Goal: Information Seeking & Learning: Learn about a topic

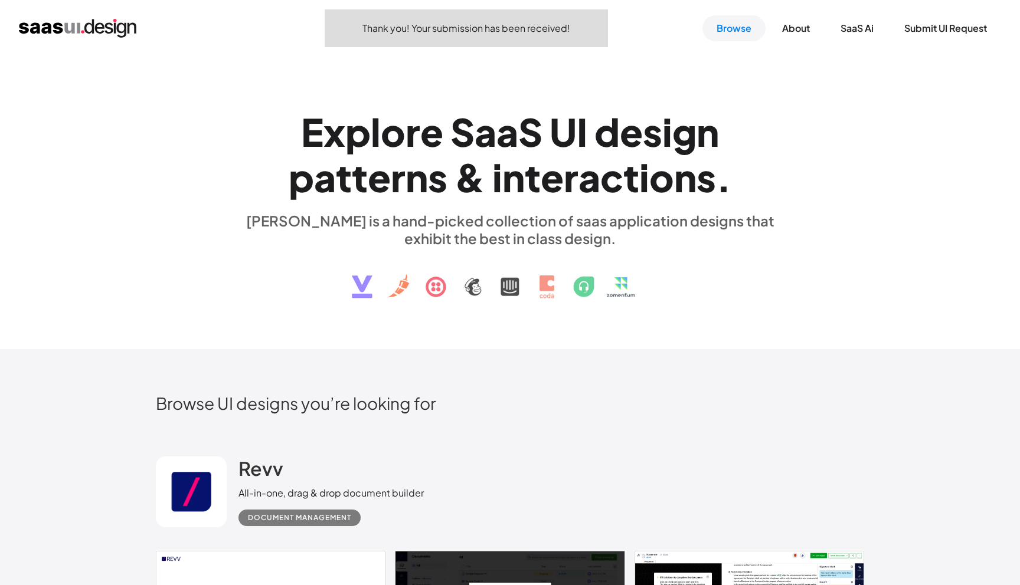
scroll to position [16, 0]
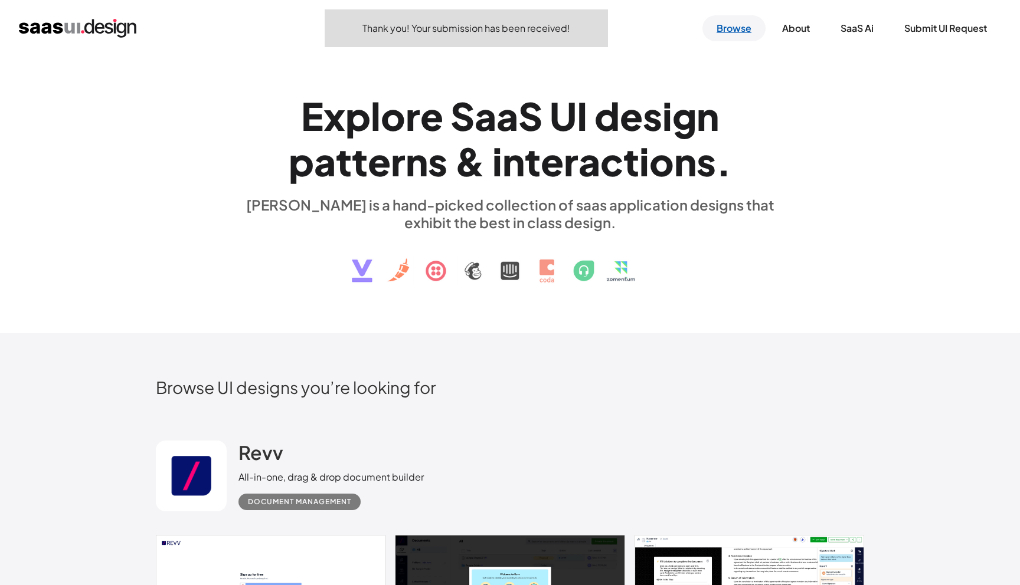
click at [728, 24] on link "Browse" at bounding box center [733, 28] width 63 height 26
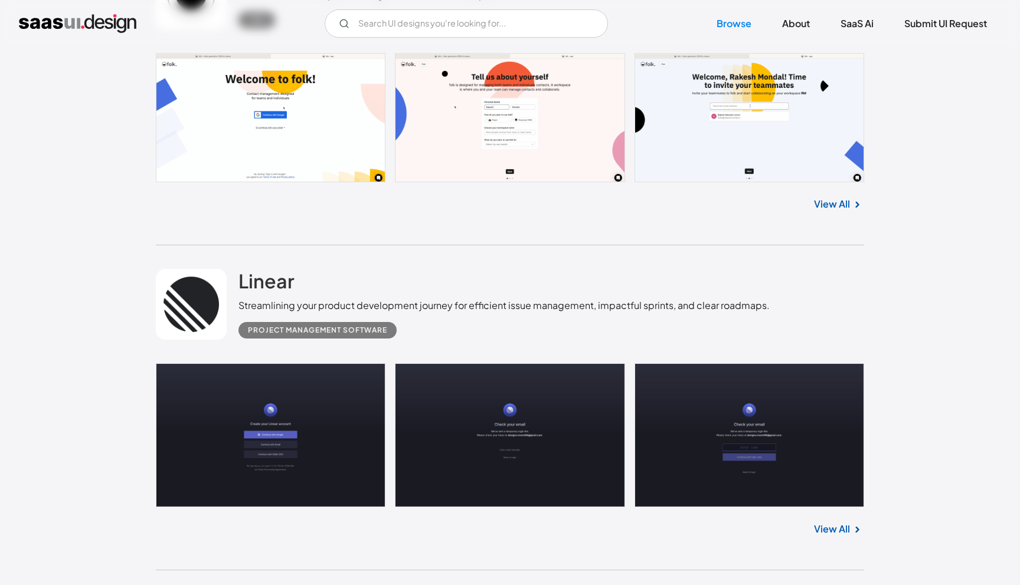
scroll to position [489, 0]
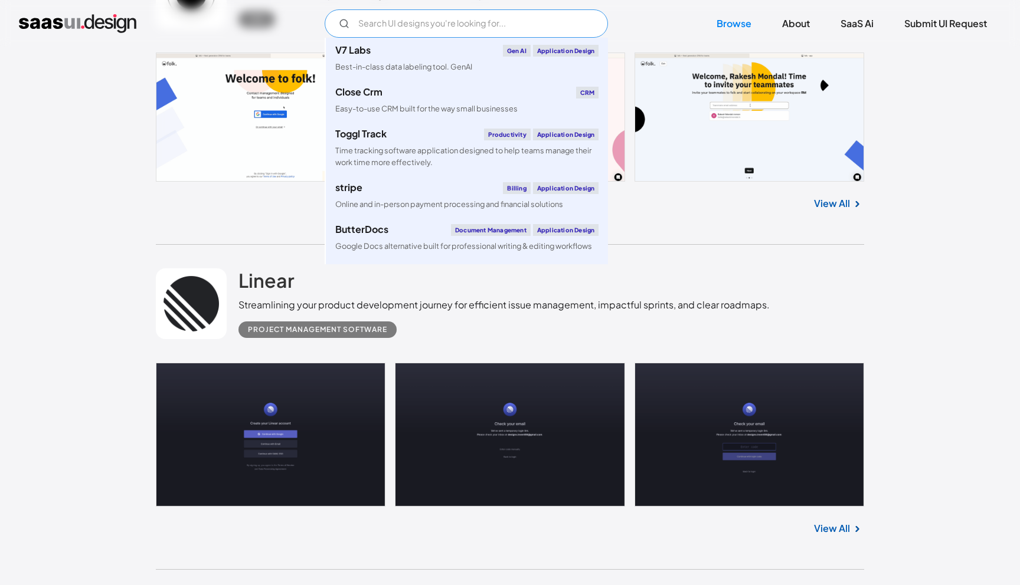
click at [529, 24] on input "Email Form" at bounding box center [466, 23] width 283 height 28
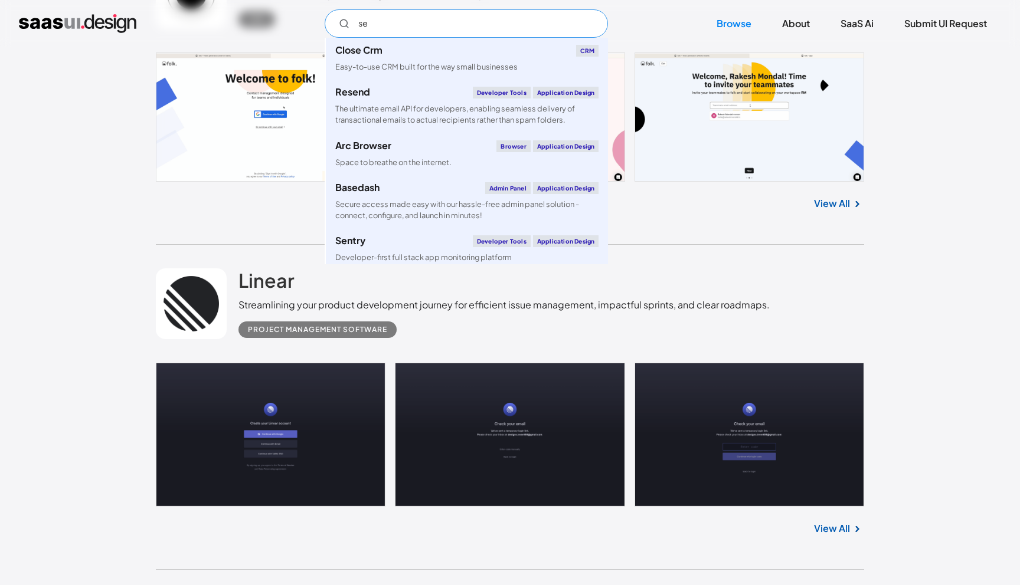
type input "s"
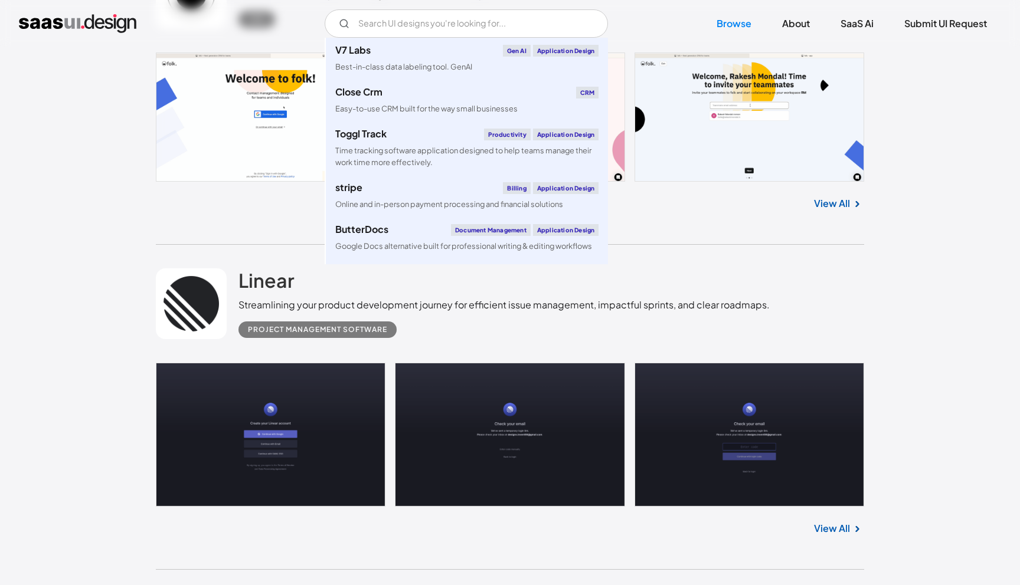
click at [825, 198] on link "View All" at bounding box center [832, 204] width 36 height 14
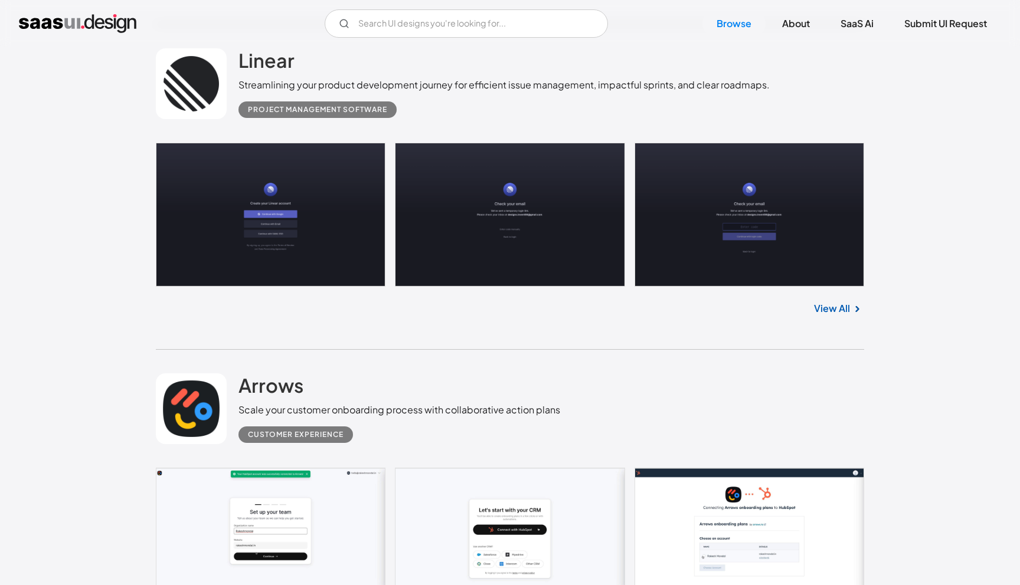
scroll to position [712, 0]
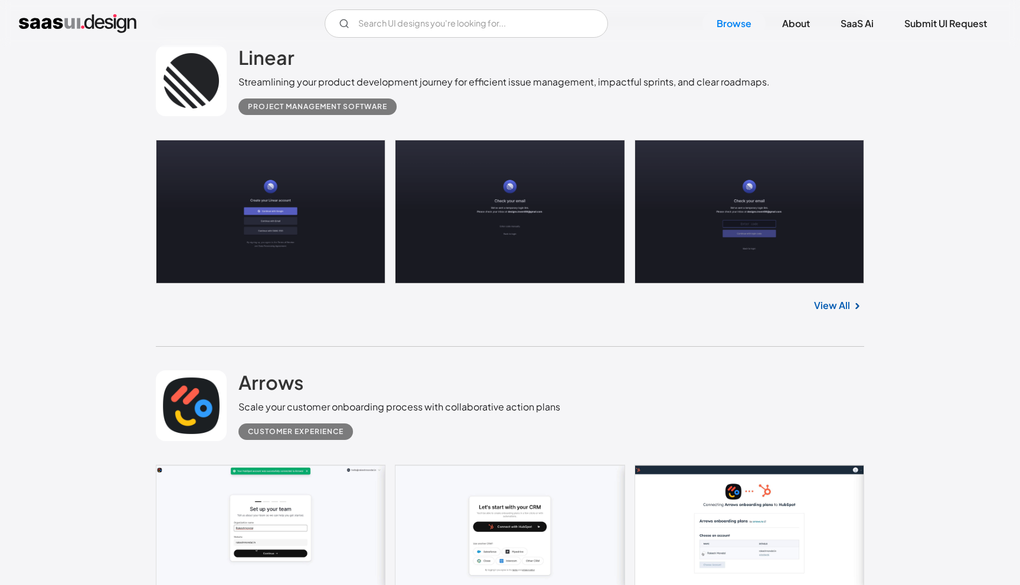
click at [843, 308] on link "View All" at bounding box center [832, 306] width 36 height 14
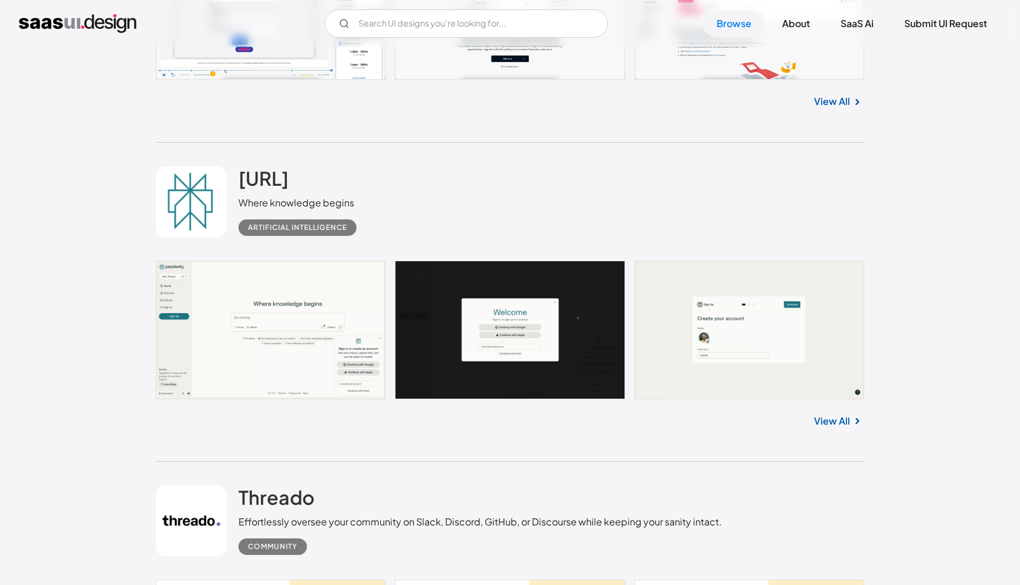
scroll to position [2334, 0]
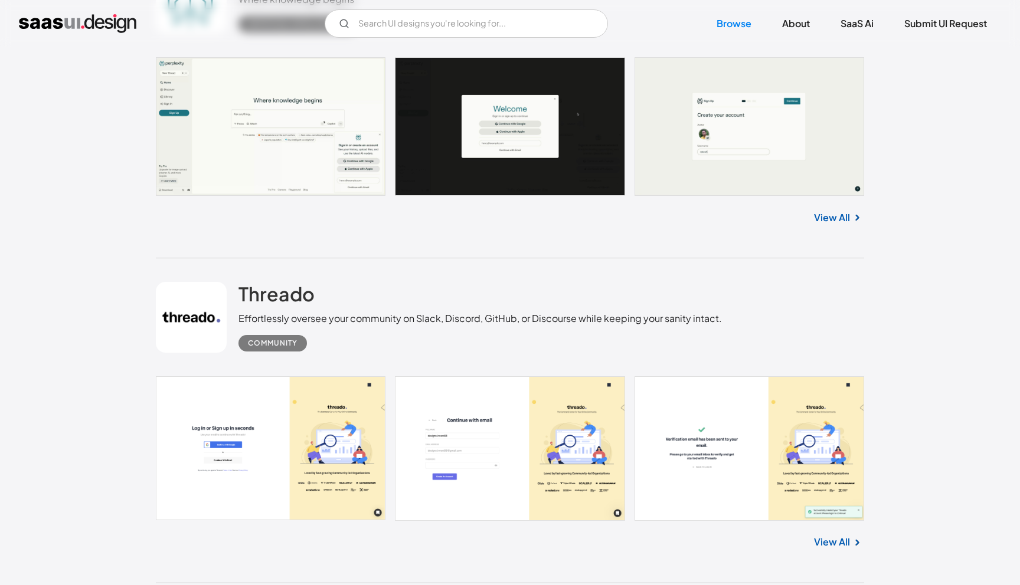
click at [852, 215] on img at bounding box center [857, 218] width 14 height 14
click at [837, 222] on link "View All" at bounding box center [832, 218] width 36 height 14
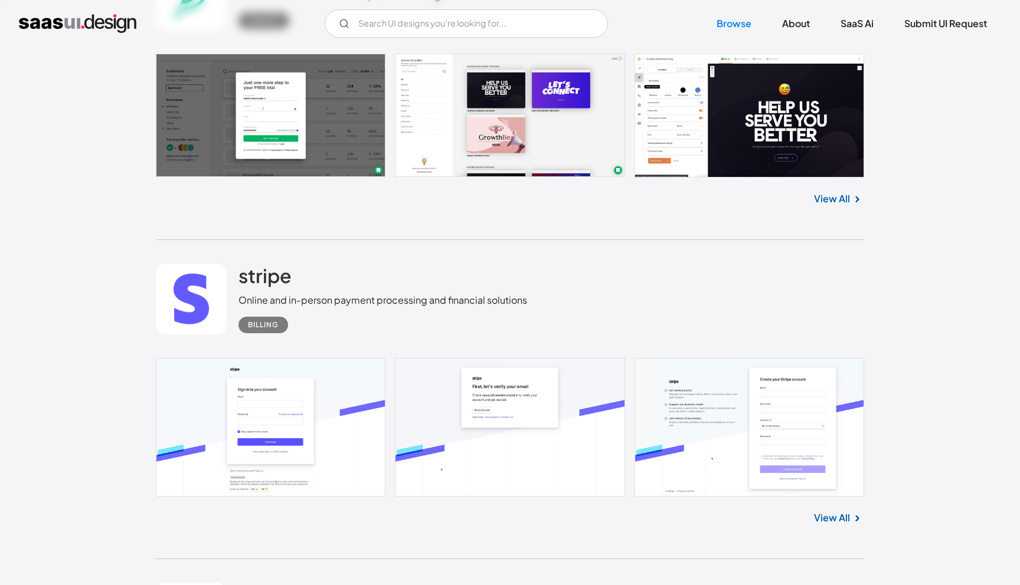
scroll to position [4537, 0]
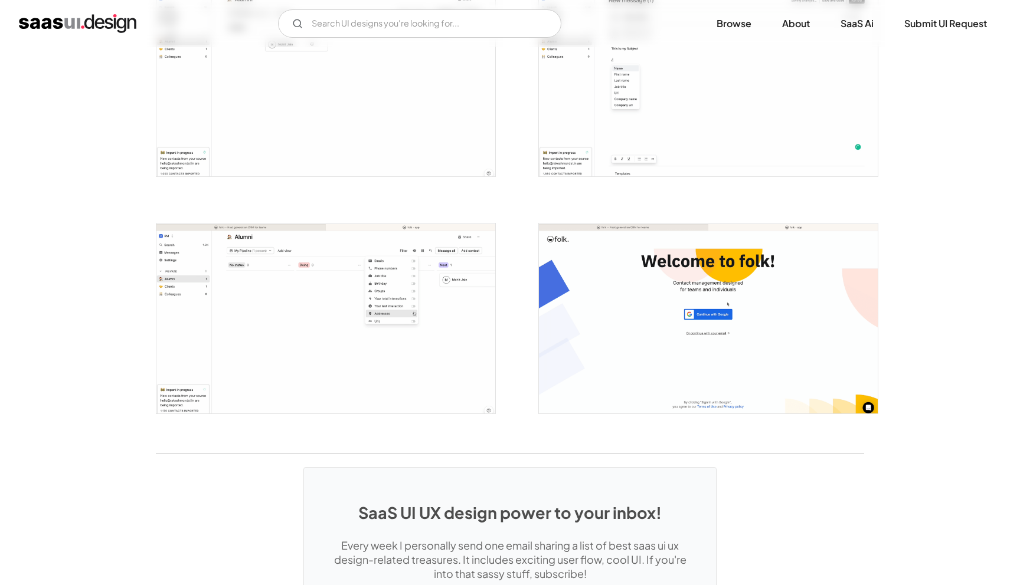
scroll to position [1714, 0]
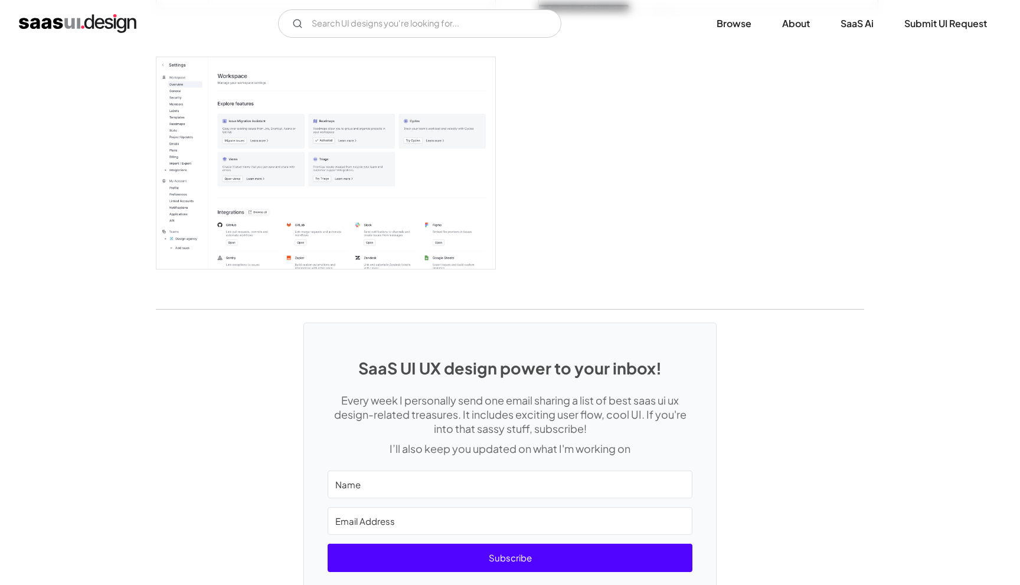
scroll to position [3177, 0]
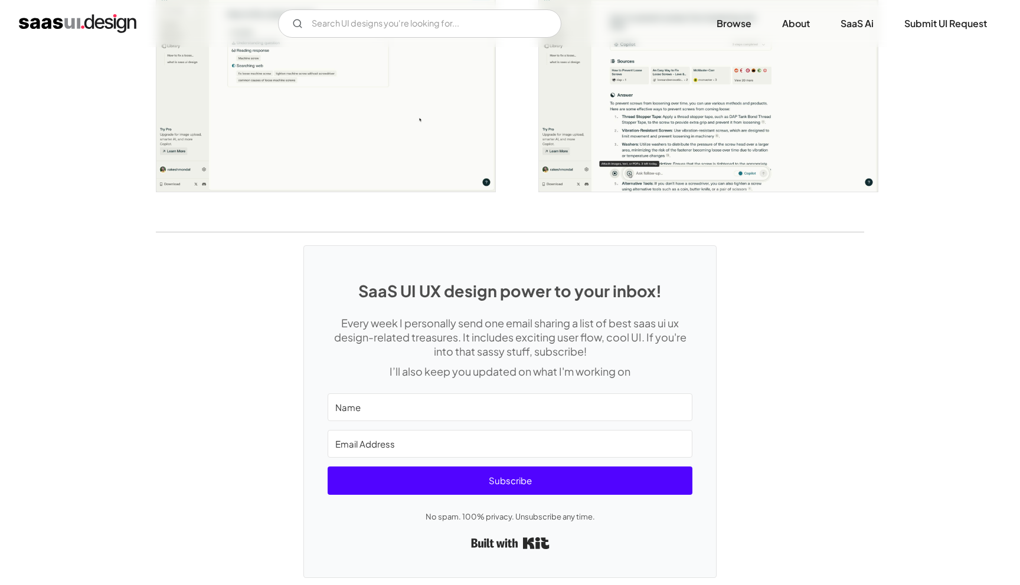
scroll to position [2304, 0]
